Goal: Transaction & Acquisition: Download file/media

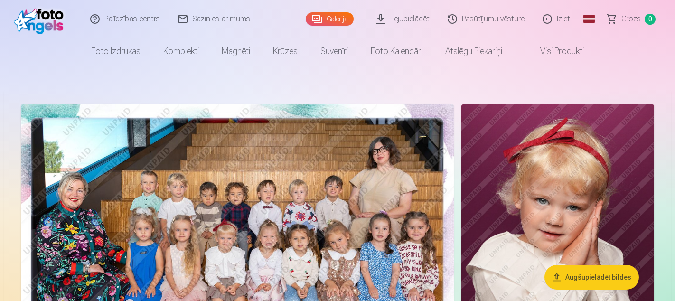
click at [399, 12] on link "Lejupielādēt" at bounding box center [403, 19] width 72 height 38
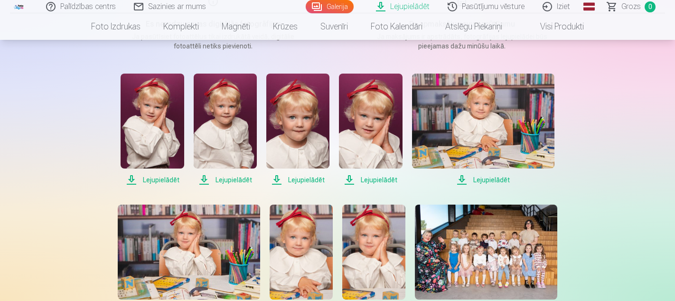
scroll to position [237, 0]
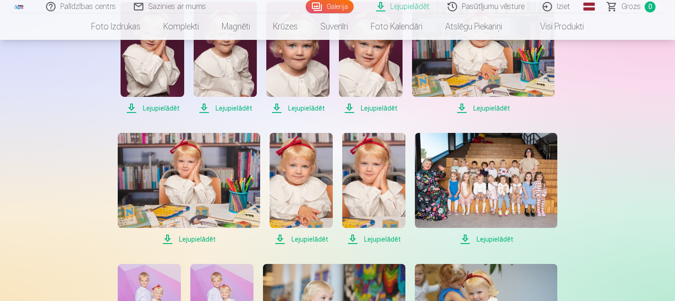
click at [152, 108] on span "Lejupielādēt" at bounding box center [151, 107] width 63 height 11
click at [230, 111] on span "Lejupielādēt" at bounding box center [225, 107] width 63 height 11
drag, startPoint x: 300, startPoint y: 109, endPoint x: 352, endPoint y: 111, distance: 52.2
click at [300, 109] on span "Lejupielādēt" at bounding box center [297, 107] width 63 height 11
click at [484, 109] on span "Lejupielādēt" at bounding box center [483, 107] width 142 height 11
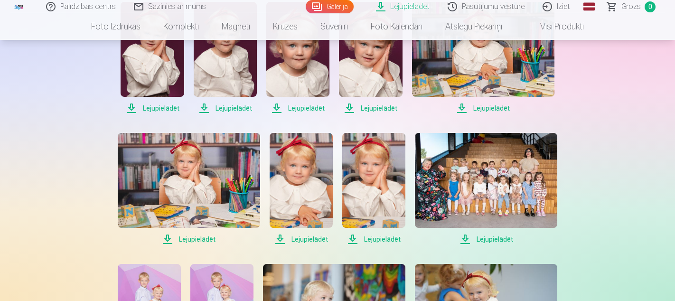
click at [204, 237] on span "Lejupielādēt" at bounding box center [189, 238] width 142 height 11
click at [299, 235] on span "Lejupielādēt" at bounding box center [300, 238] width 63 height 11
drag, startPoint x: 375, startPoint y: 240, endPoint x: 403, endPoint y: 241, distance: 27.5
click at [375, 240] on span "Lejupielādēt" at bounding box center [373, 238] width 63 height 11
click at [484, 240] on span "Lejupielādēt" at bounding box center [486, 238] width 142 height 11
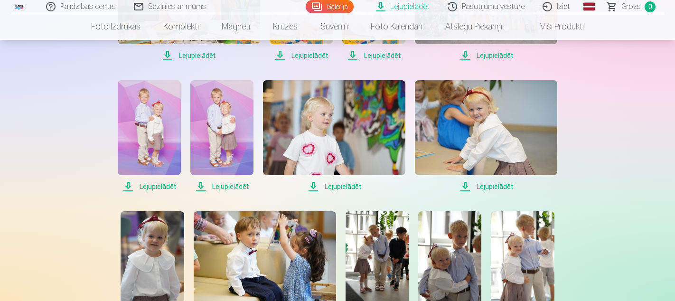
scroll to position [427, 0]
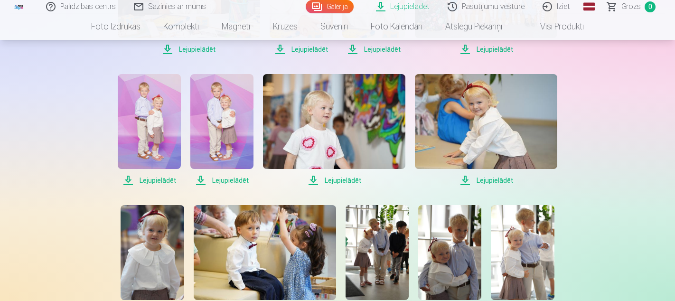
click at [149, 182] on span "Lejupielādēt" at bounding box center [149, 180] width 63 height 11
click at [218, 182] on span "Lejupielādēt" at bounding box center [221, 180] width 63 height 11
click at [340, 179] on span "Lejupielādēt" at bounding box center [334, 180] width 142 height 11
click at [483, 176] on span "Lejupielādēt" at bounding box center [486, 180] width 142 height 11
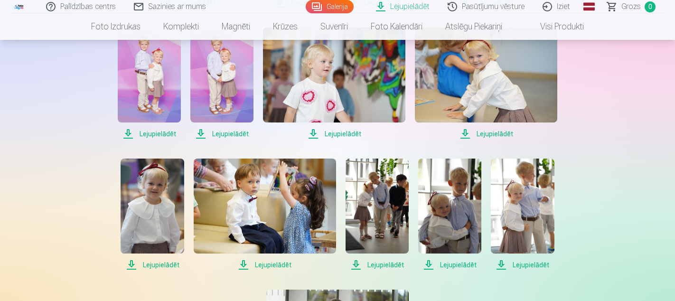
scroll to position [522, 0]
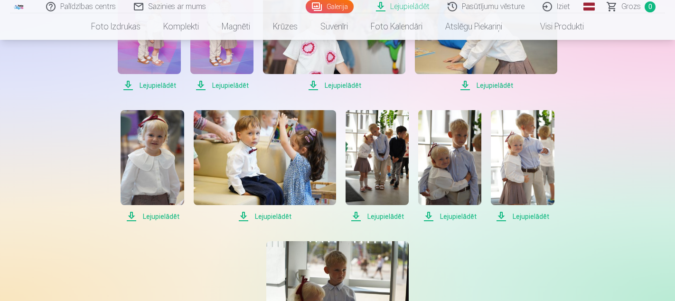
click at [153, 222] on div "Lejupielādēt Lejupielādēt Lejupielādēt Lejupielādēt Lejupielādēt Lejupielādēt L…" at bounding box center [337, 35] width 474 height 636
click at [275, 212] on span "Lejupielādēt" at bounding box center [265, 216] width 142 height 11
click at [374, 214] on span "Lejupielādēt" at bounding box center [376, 216] width 63 height 11
click at [449, 216] on span "Lejupielādēt" at bounding box center [449, 216] width 63 height 11
click at [516, 214] on span "Lejupielādēt" at bounding box center [521, 216] width 63 height 11
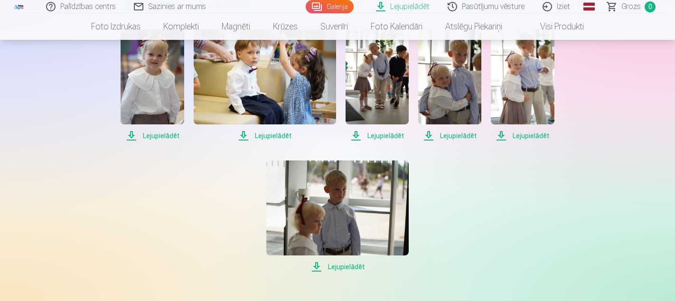
scroll to position [617, 0]
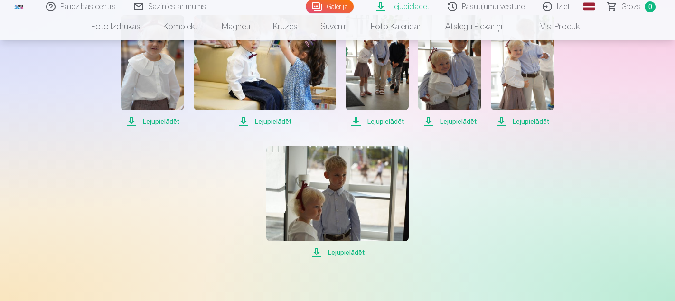
click at [350, 250] on span "Lejupielādēt" at bounding box center [337, 252] width 142 height 11
click at [148, 118] on span "Lejupielādēt" at bounding box center [151, 121] width 63 height 11
